Goal: Information Seeking & Learning: Learn about a topic

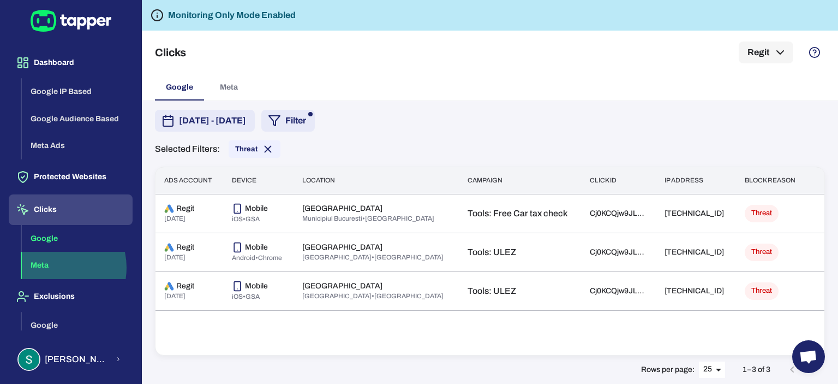
click at [54, 267] on button "Meta" at bounding box center [77, 265] width 111 height 27
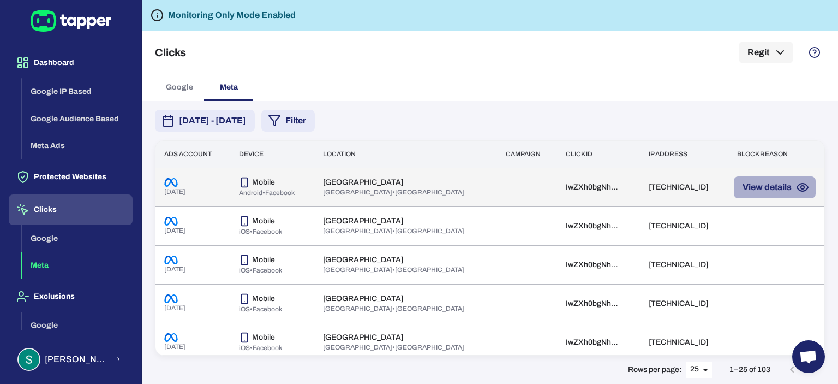
click at [741, 188] on button "View details" at bounding box center [775, 187] width 82 height 22
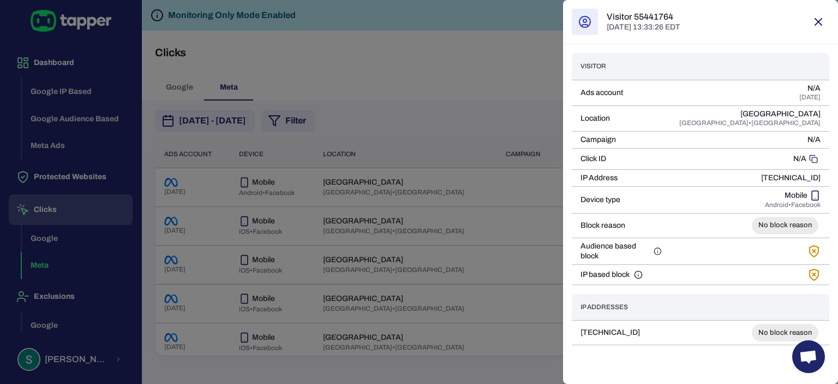
click at [822, 17] on icon "button" at bounding box center [818, 21] width 13 height 13
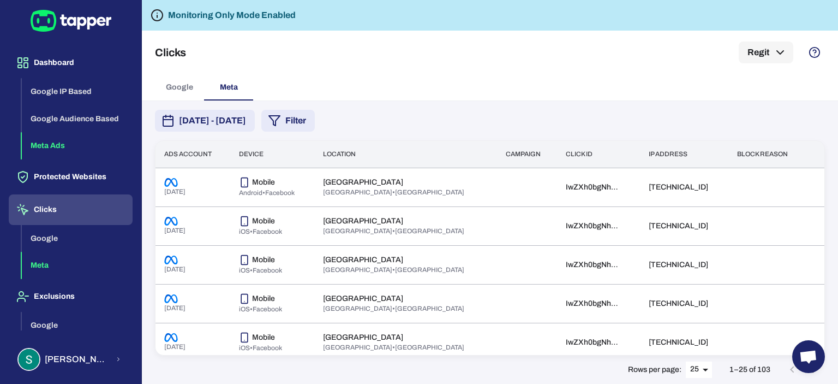
click at [59, 143] on button "Meta Ads" at bounding box center [77, 145] width 111 height 27
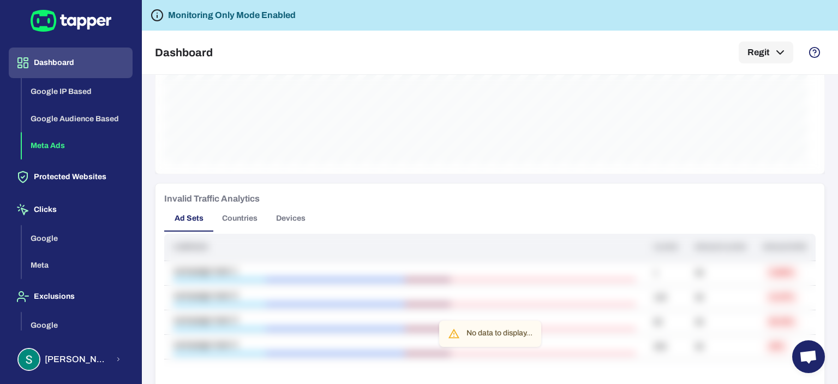
scroll to position [631, 0]
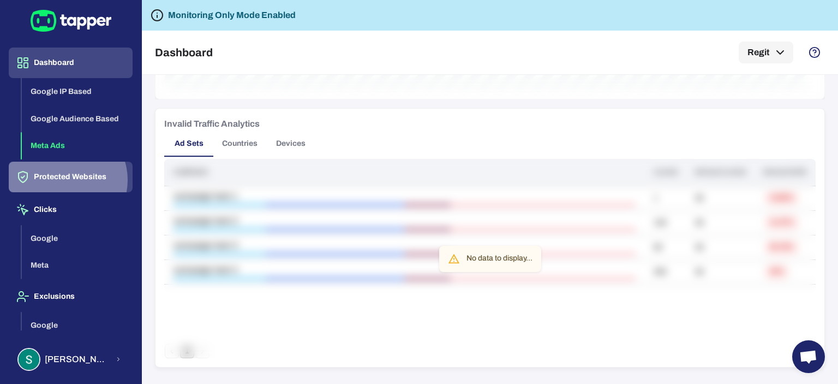
click at [65, 179] on button "Protected Websites" at bounding box center [71, 176] width 124 height 31
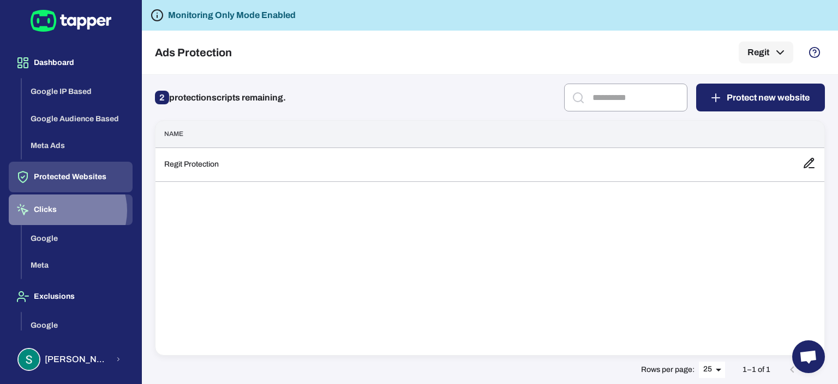
click at [63, 210] on button "Clicks" at bounding box center [71, 209] width 124 height 31
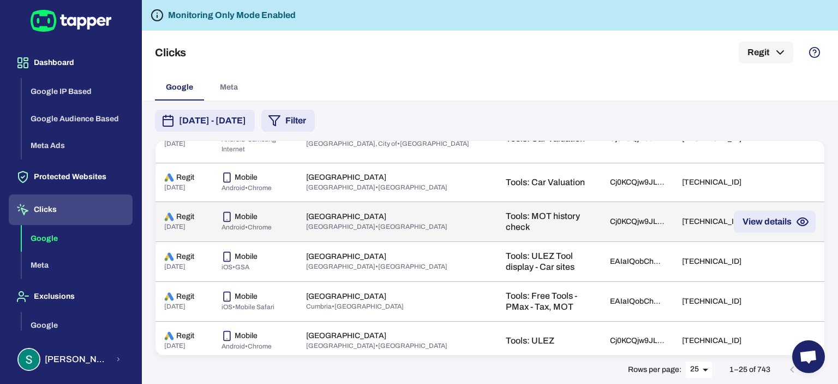
scroll to position [829, 0]
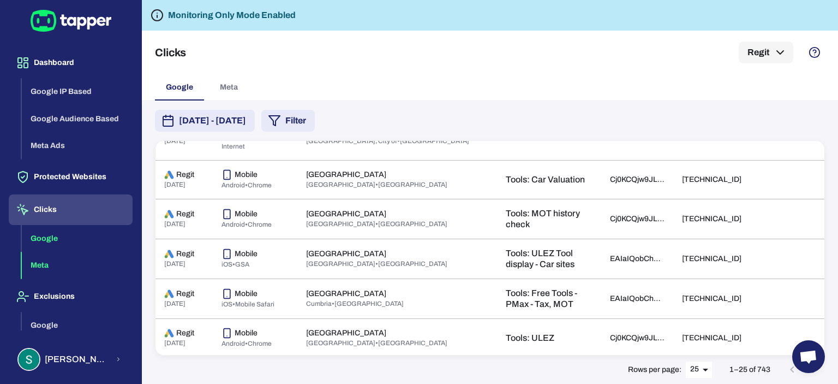
click at [48, 260] on button "Meta" at bounding box center [77, 265] width 111 height 27
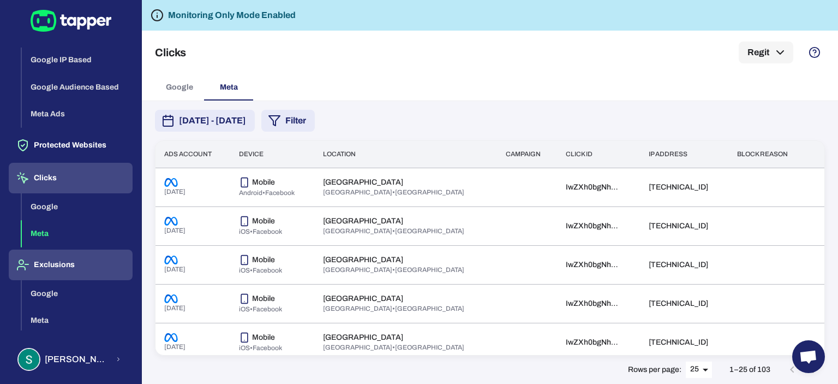
scroll to position [48, 0]
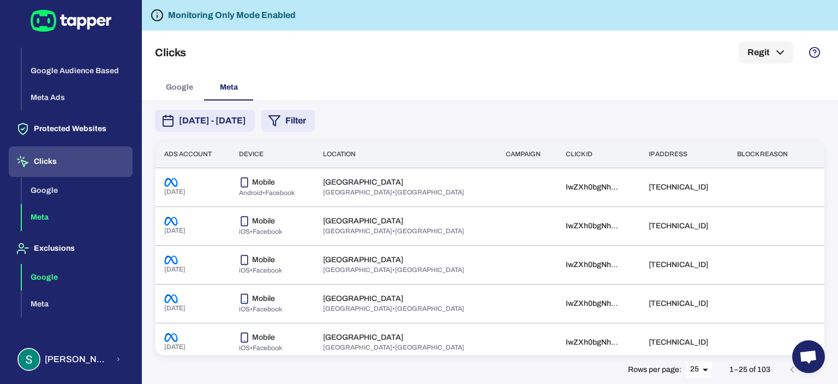
click at [57, 270] on button "Google" at bounding box center [77, 277] width 111 height 27
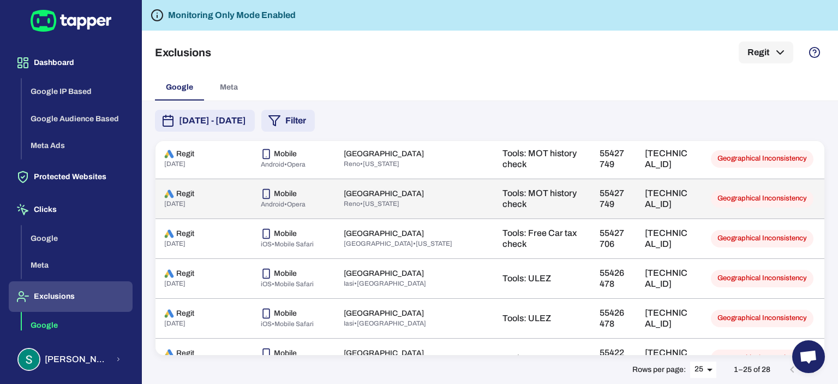
scroll to position [892, 0]
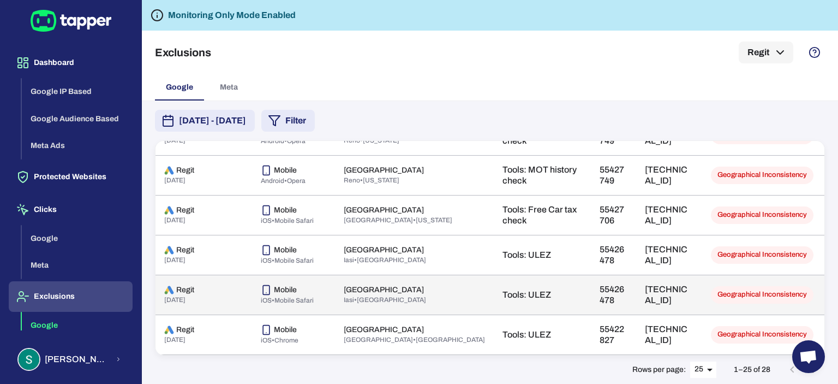
click at [737, 290] on span "Geographical Inconsistency" at bounding box center [762, 294] width 103 height 9
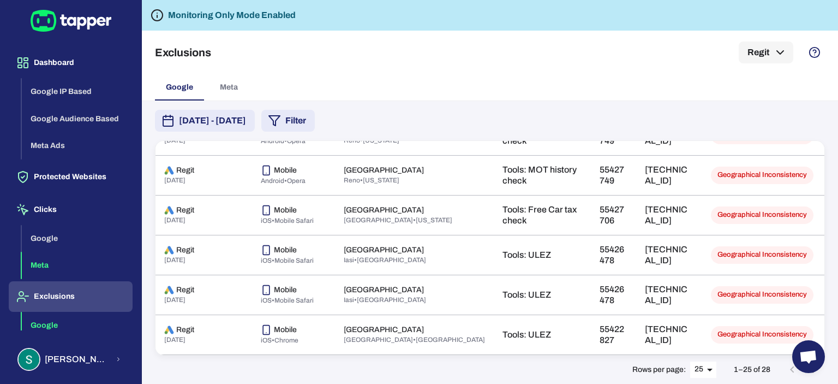
scroll to position [48, 0]
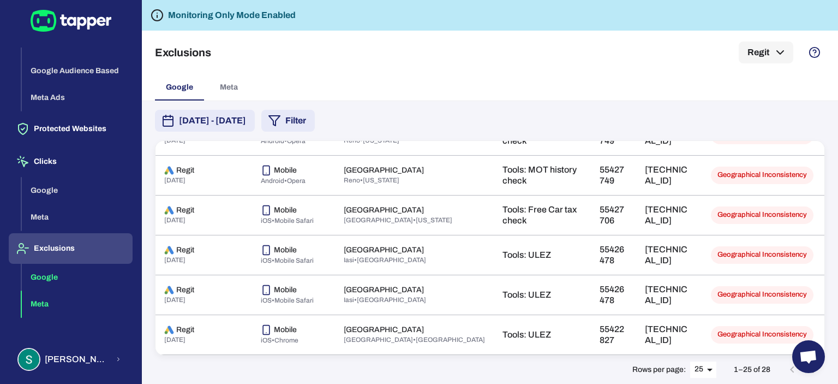
click at [51, 302] on button "Meta" at bounding box center [77, 303] width 111 height 27
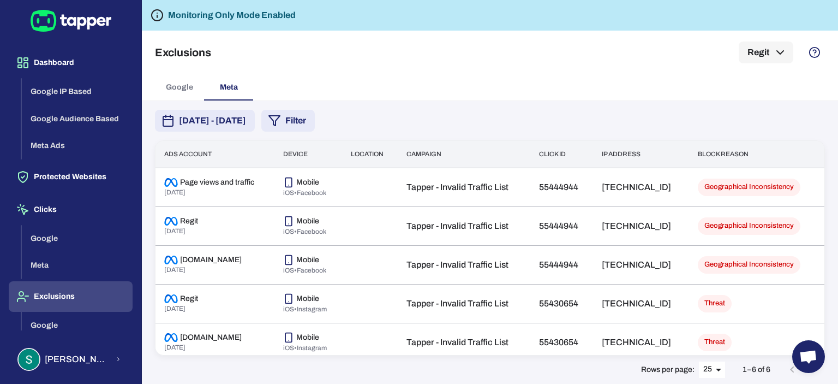
click at [176, 89] on span "Google" at bounding box center [179, 87] width 27 height 10
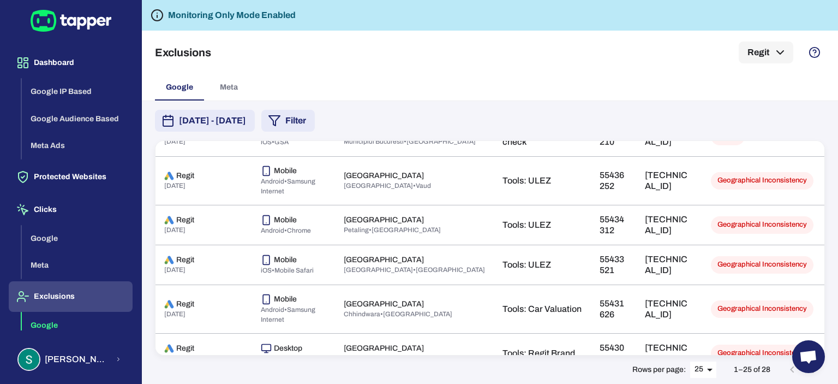
scroll to position [491, 0]
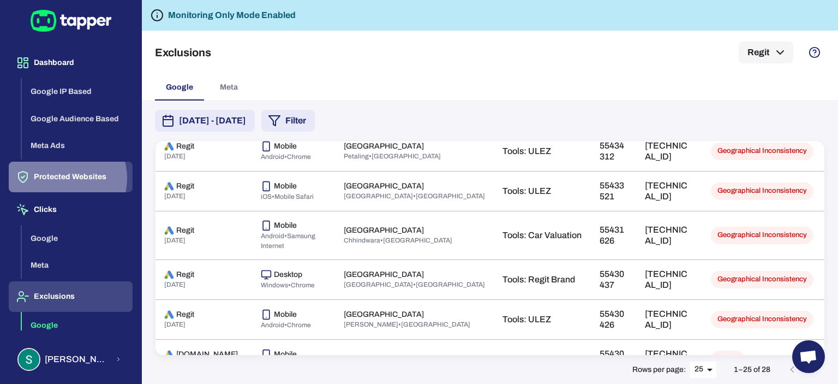
click at [64, 177] on button "Protected Websites" at bounding box center [71, 176] width 124 height 31
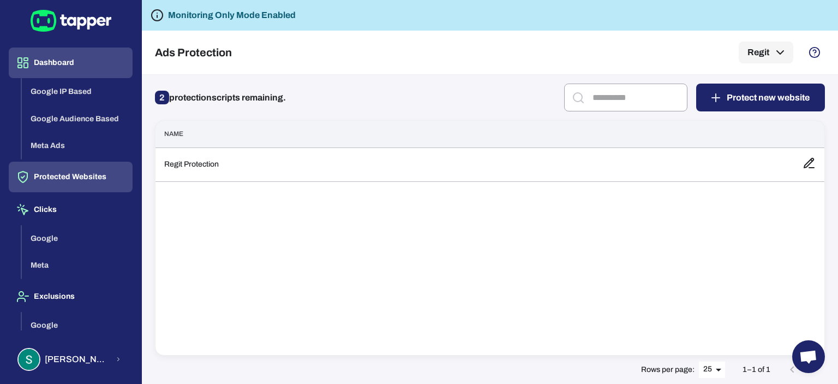
click at [69, 61] on button "Dashboard" at bounding box center [71, 62] width 124 height 31
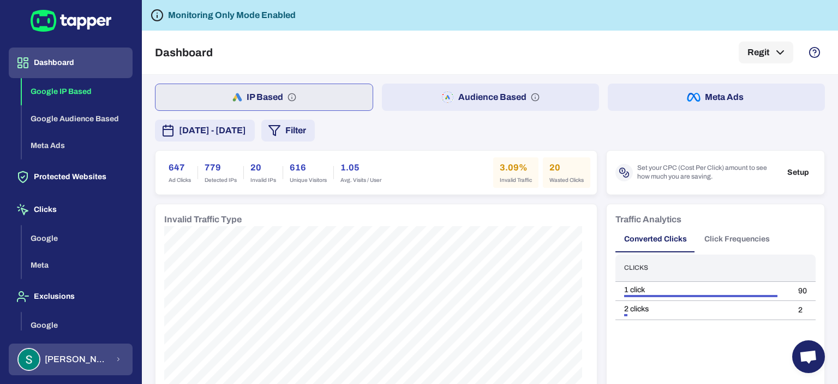
click at [115, 354] on icon "button" at bounding box center [118, 358] width 7 height 13
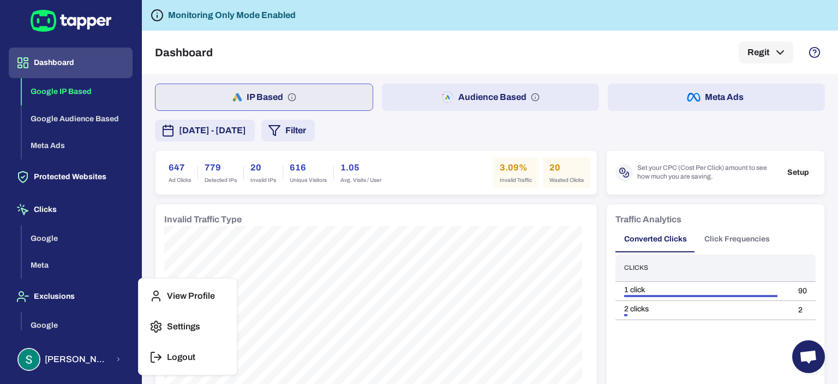
click at [529, 46] on div at bounding box center [419, 192] width 838 height 384
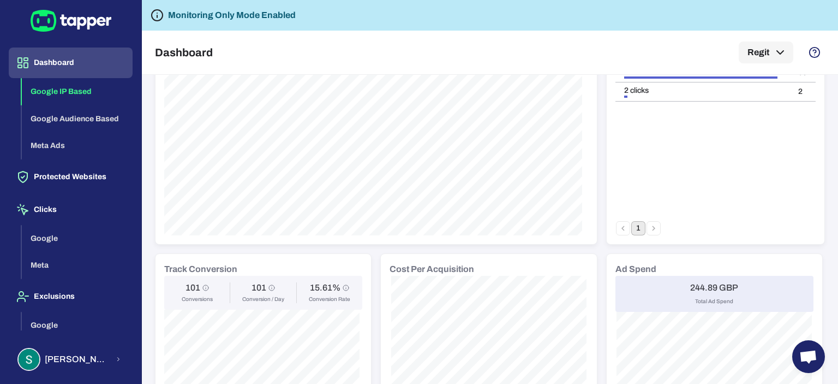
scroll to position [164, 0]
